Goal: Ask a question: Seek information or help from site administrators or community

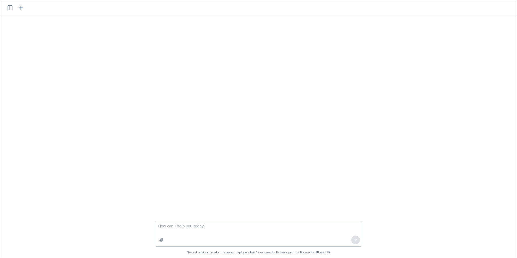
click at [181, 231] on textarea at bounding box center [258, 233] width 207 height 25
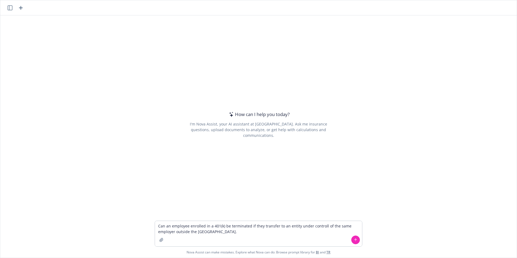
drag, startPoint x: 320, startPoint y: 226, endPoint x: 369, endPoint y: 230, distance: 48.5
click at [193, 226] on textarea "Can an employee enroll in a 401(k) be terminated if they transfer to an entity …" at bounding box center [258, 233] width 207 height 25
click at [213, 240] on textarea "Can an employee who is in a 401(k) be terminated if they transfer to an entity …" at bounding box center [258, 233] width 207 height 25
click at [244, 226] on textarea "Can an employee who is in a 401(k) be terminated if they transfer to an entity …" at bounding box center [258, 233] width 207 height 25
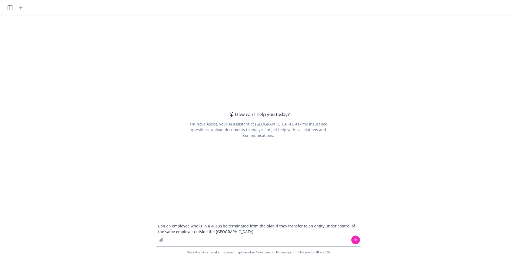
click at [184, 231] on textarea "Can an employee who is in a 401(k) be terminated from the plan if they transfer…" at bounding box center [258, 233] width 207 height 25
click at [299, 239] on textarea "Can an employee who is in a 401(k) be terminated from the plan if they transfer…" at bounding box center [258, 233] width 207 height 25
type textarea "Can an employee who is in a 401(k) be terminated from the plan if they transfer…"
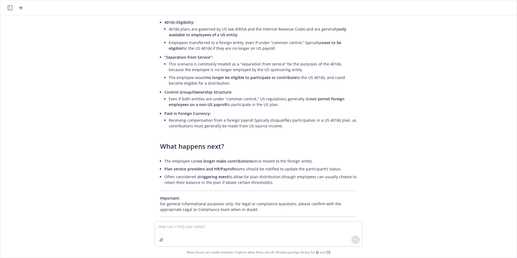
scroll to position [81, 0]
